Goal: Task Accomplishment & Management: Complete application form

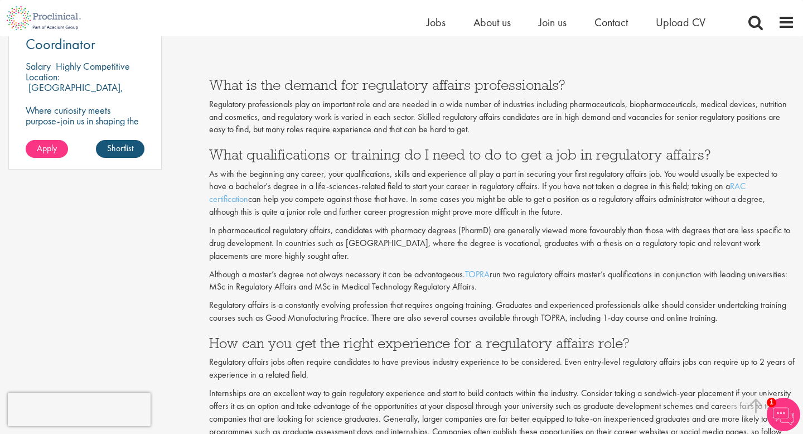
scroll to position [293, 0]
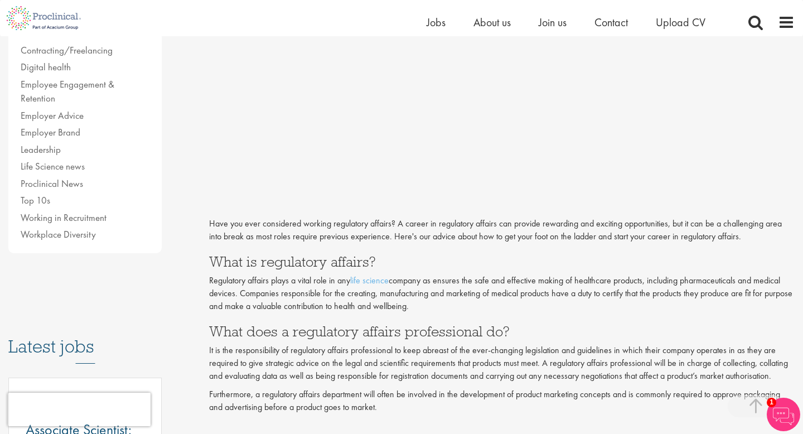
click at [440, 30] on li "Jobs" at bounding box center [436, 22] width 19 height 17
click at [439, 27] on span "Jobs" at bounding box center [436, 22] width 19 height 15
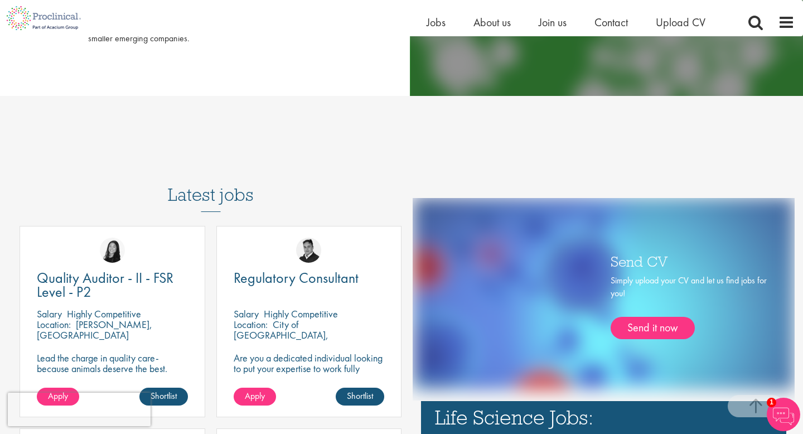
scroll to position [534, 0]
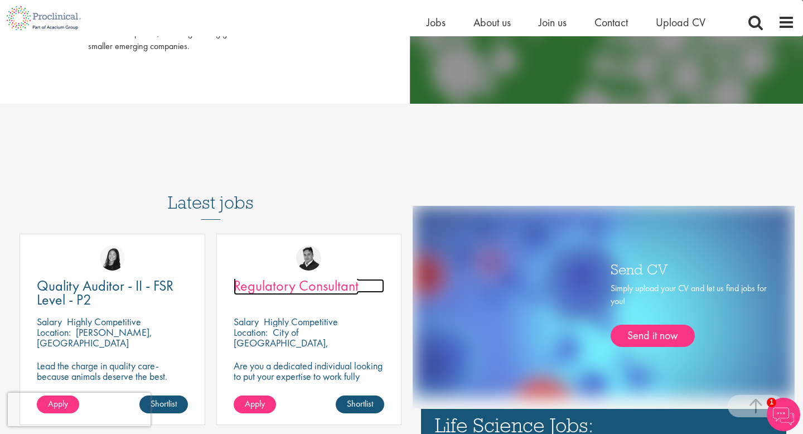
click at [278, 293] on span "Regulatory Consultant" at bounding box center [296, 285] width 125 height 19
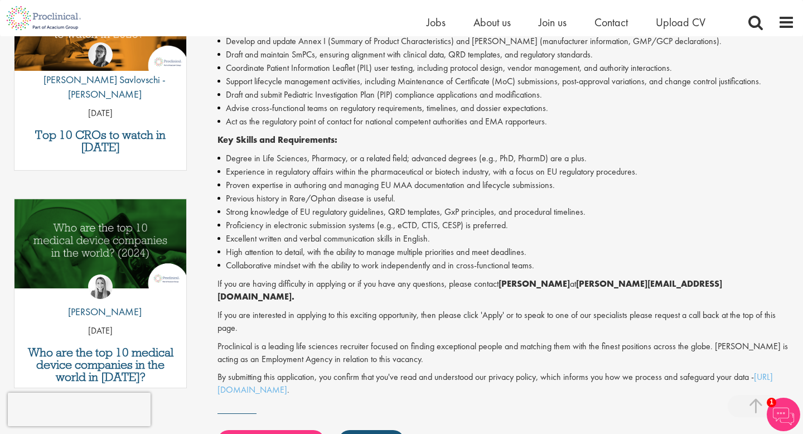
scroll to position [424, 0]
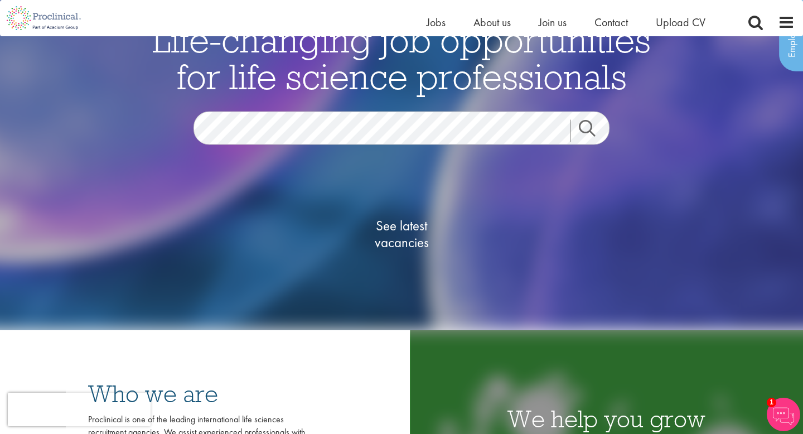
scroll to position [86, 0]
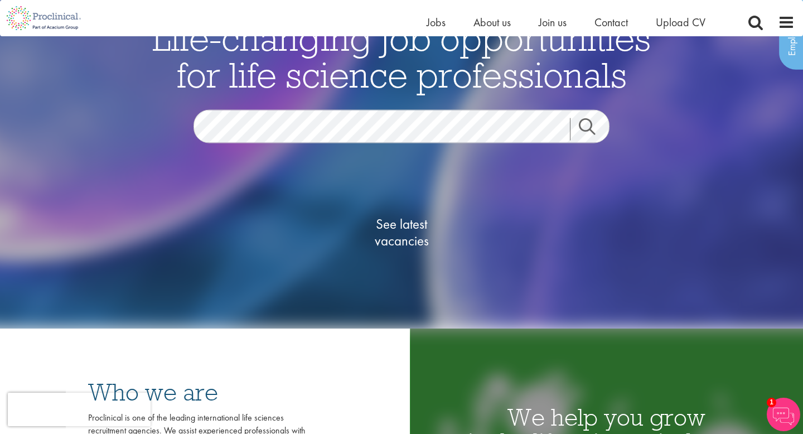
click at [588, 128] on link "Search" at bounding box center [594, 129] width 48 height 22
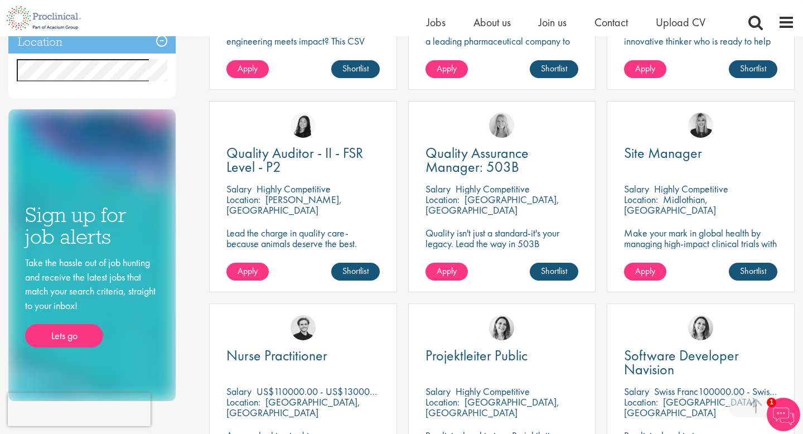
scroll to position [559, 0]
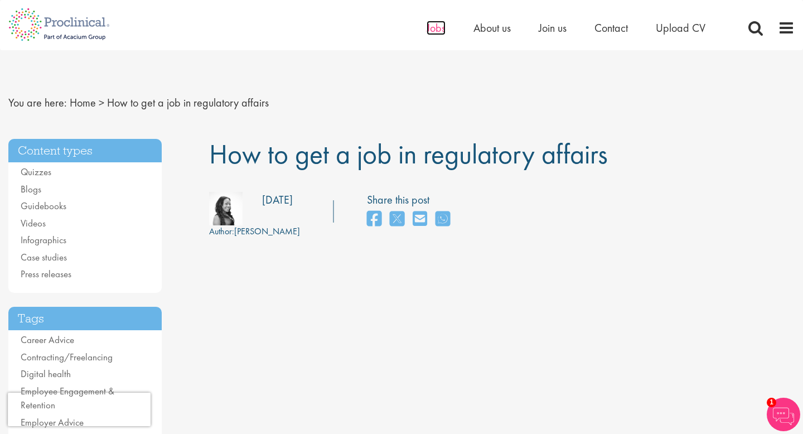
click at [429, 25] on span "Jobs" at bounding box center [436, 28] width 19 height 15
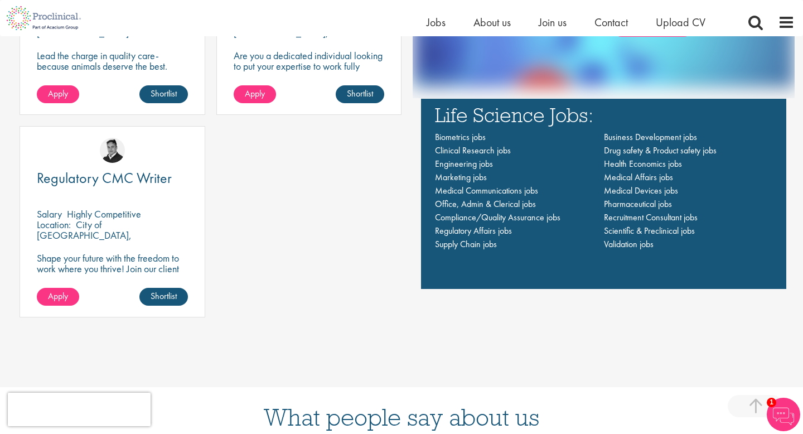
scroll to position [848, 0]
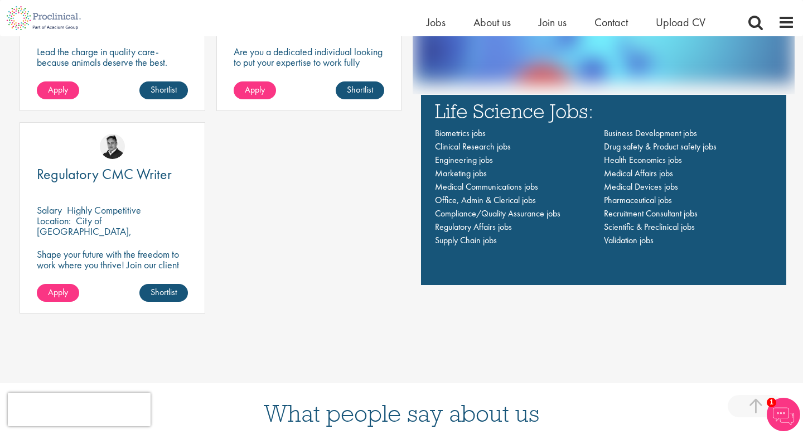
click at [47, 283] on div "Regulatory CMC Writer [GEOGRAPHIC_DATA] Highly Competitive Location: City of [G…" at bounding box center [113, 217] width 186 height 191
click at [49, 291] on span "Apply" at bounding box center [58, 292] width 20 height 12
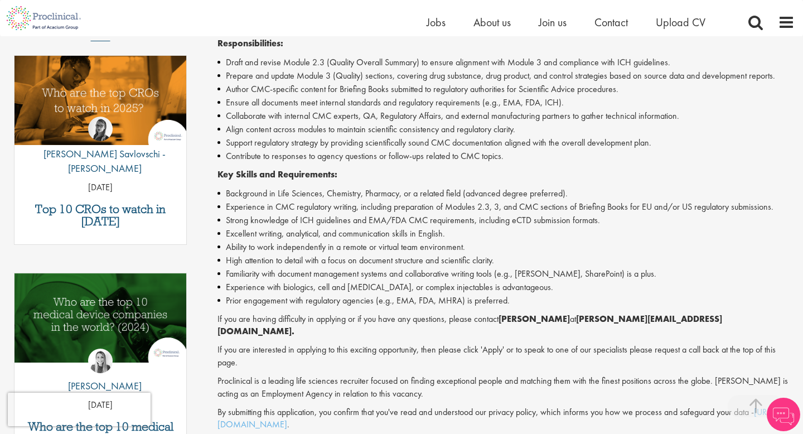
scroll to position [352, 0]
